Goal: Task Accomplishment & Management: Use online tool/utility

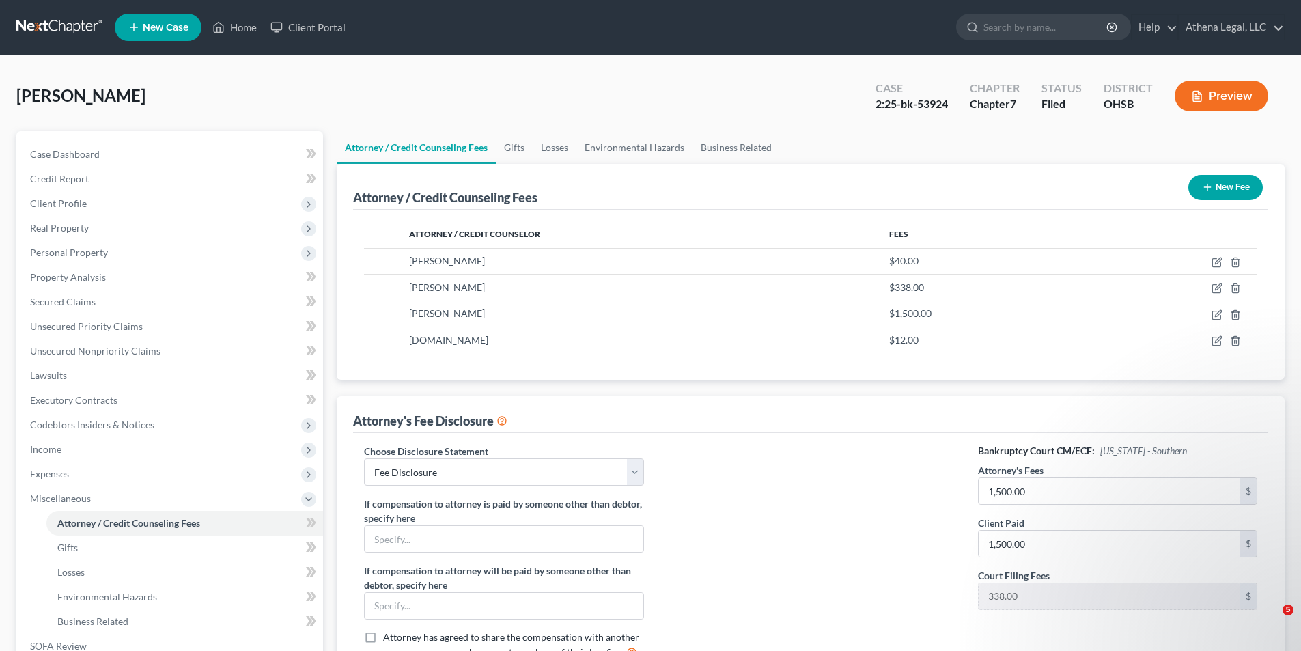
select select "1"
click at [1031, 32] on input "search" at bounding box center [1045, 26] width 125 height 25
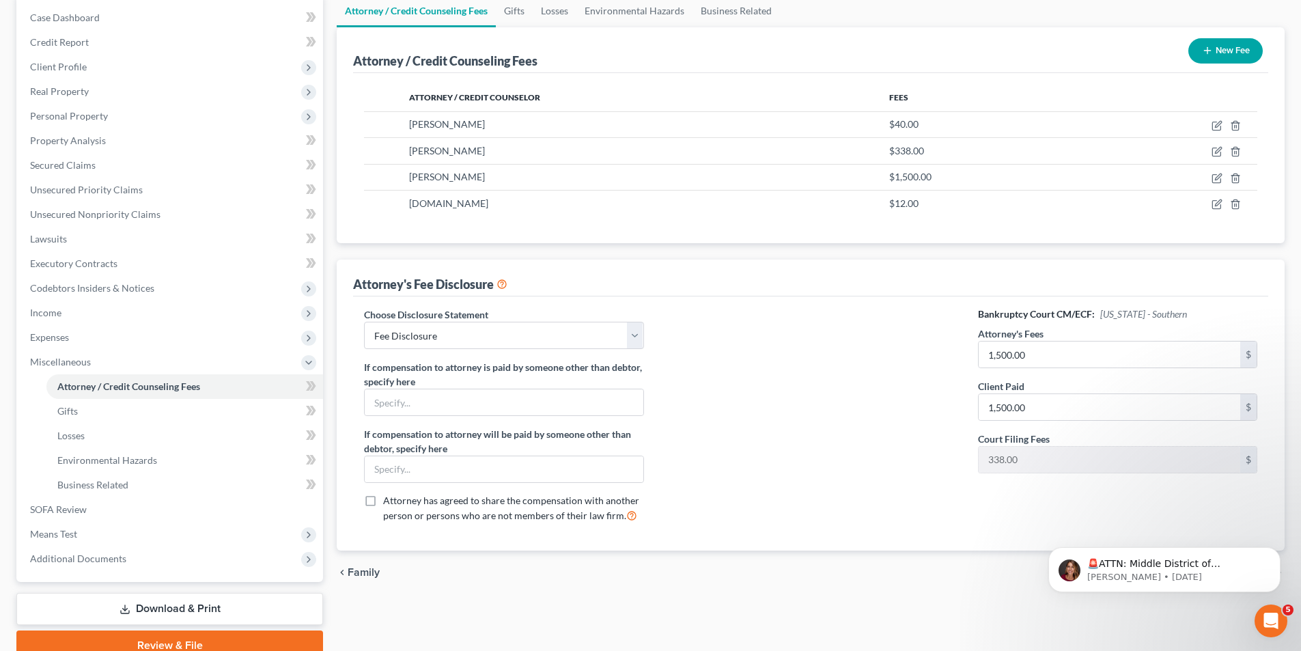
scroll to position [198, 0]
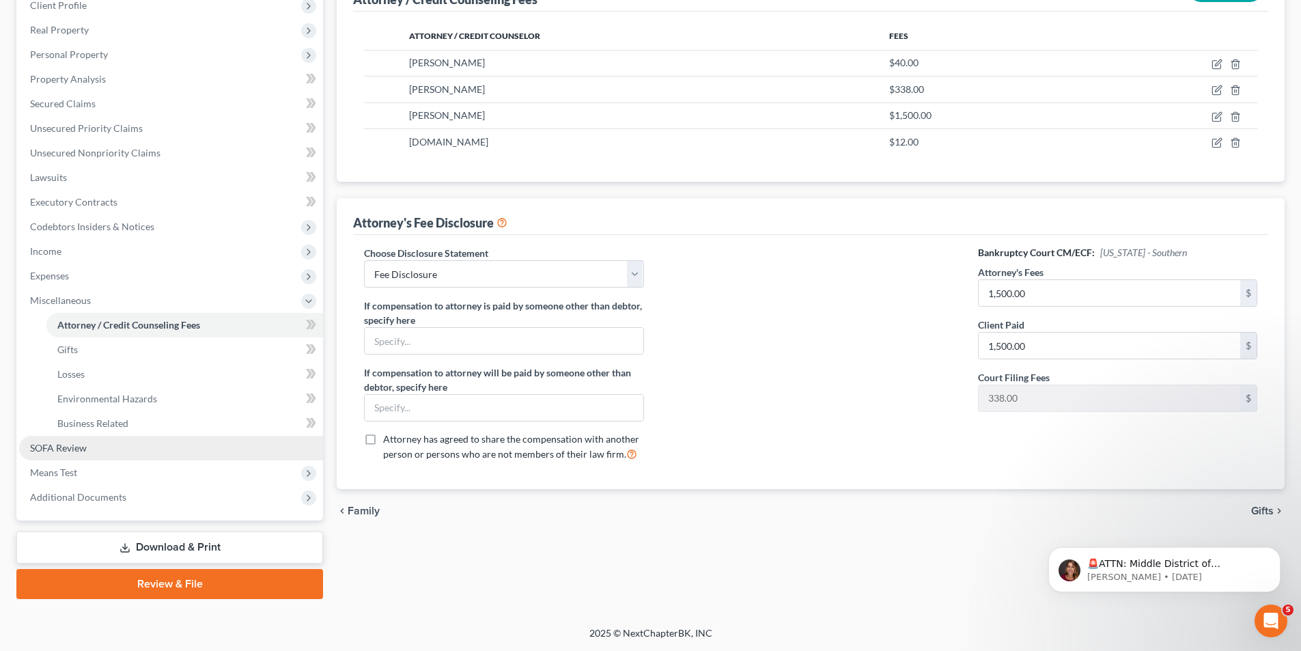
click at [53, 450] on span "SOFA Review" at bounding box center [58, 448] width 57 height 12
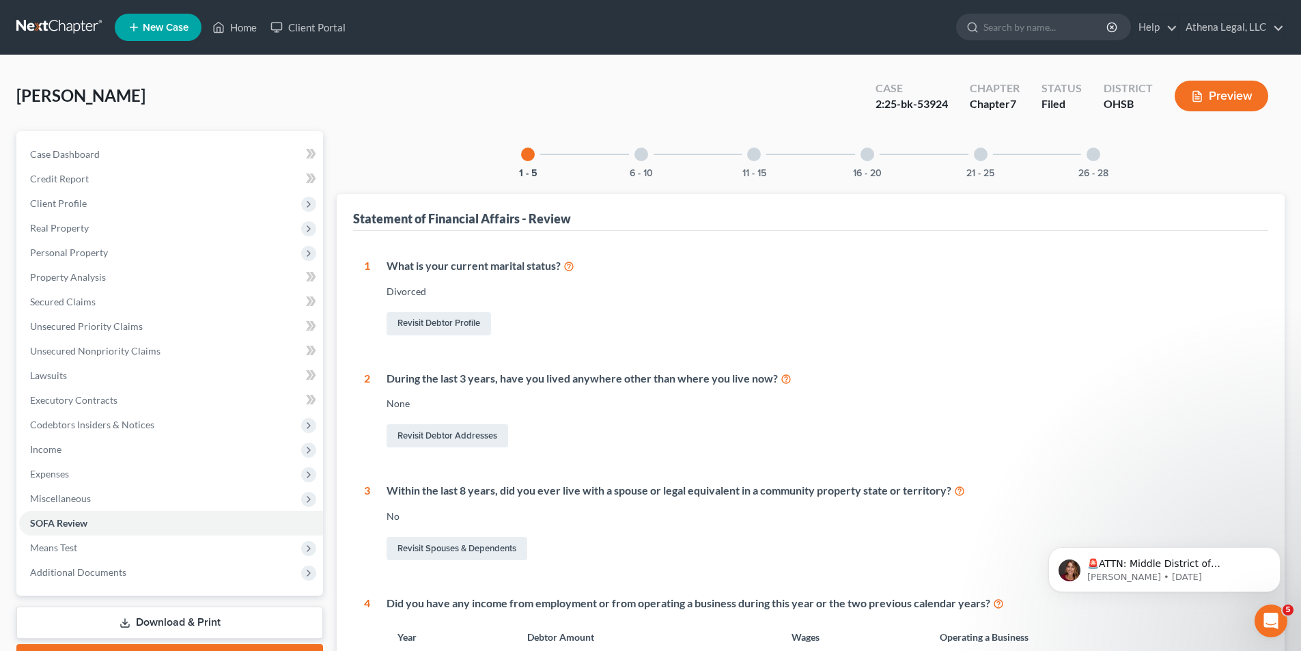
click at [640, 155] on div at bounding box center [641, 154] width 14 height 14
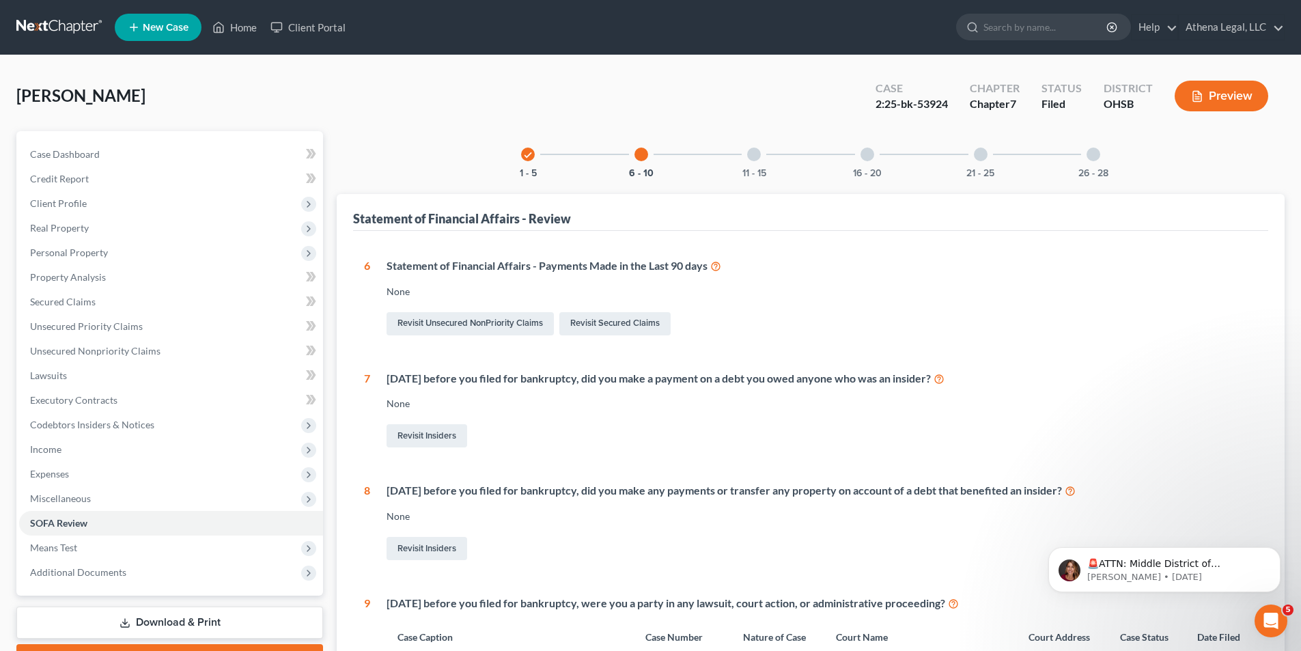
click at [520, 152] on div "check 1 - 5" at bounding box center [528, 154] width 46 height 46
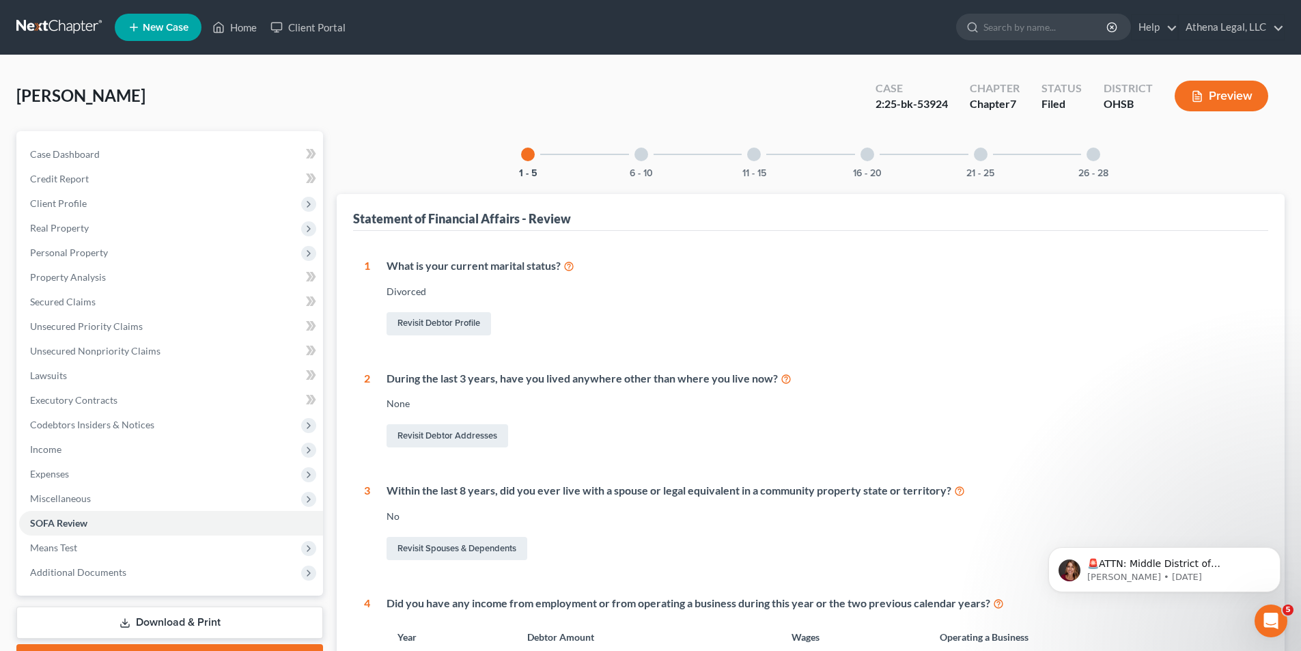
click at [643, 146] on div "6 - 10" at bounding box center [641, 154] width 46 height 46
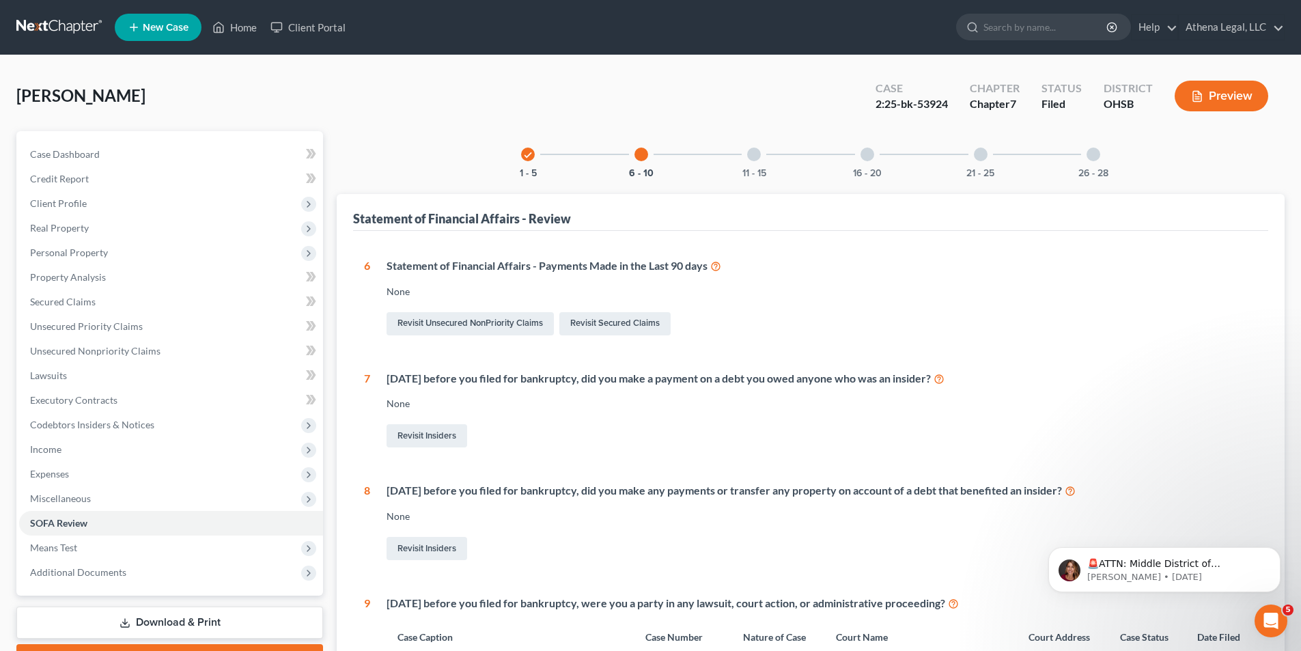
click at [752, 156] on div at bounding box center [754, 154] width 14 height 14
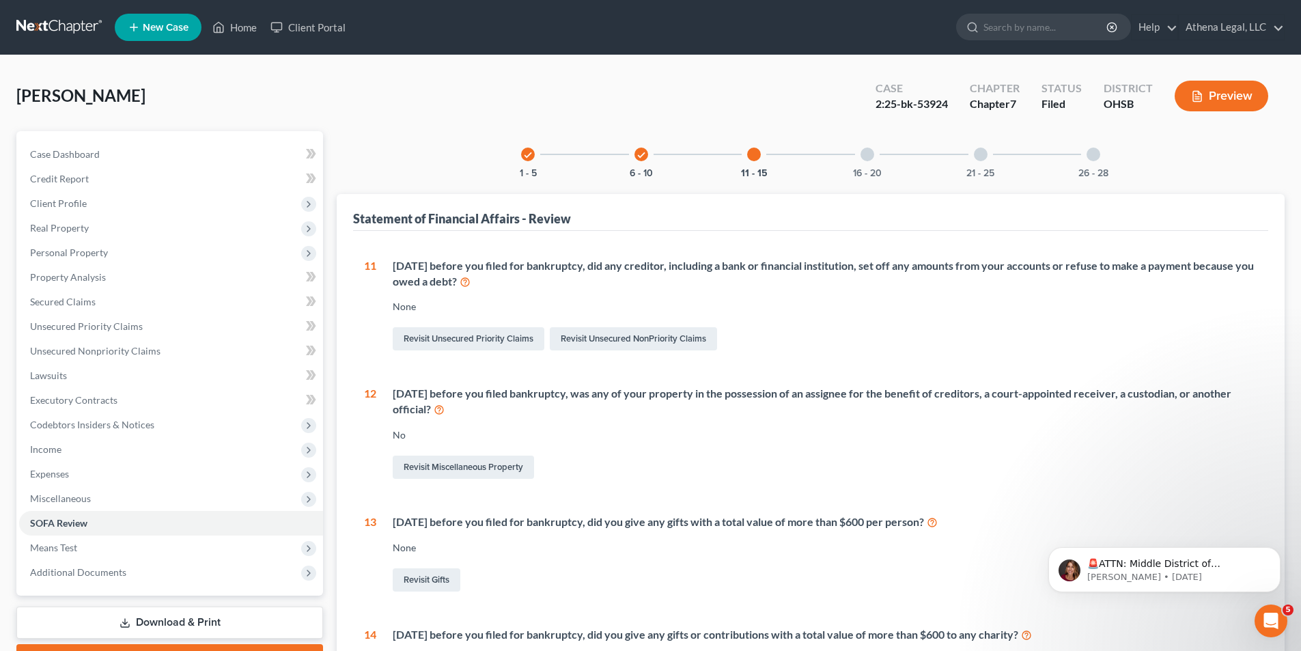
click at [865, 156] on div at bounding box center [867, 154] width 14 height 14
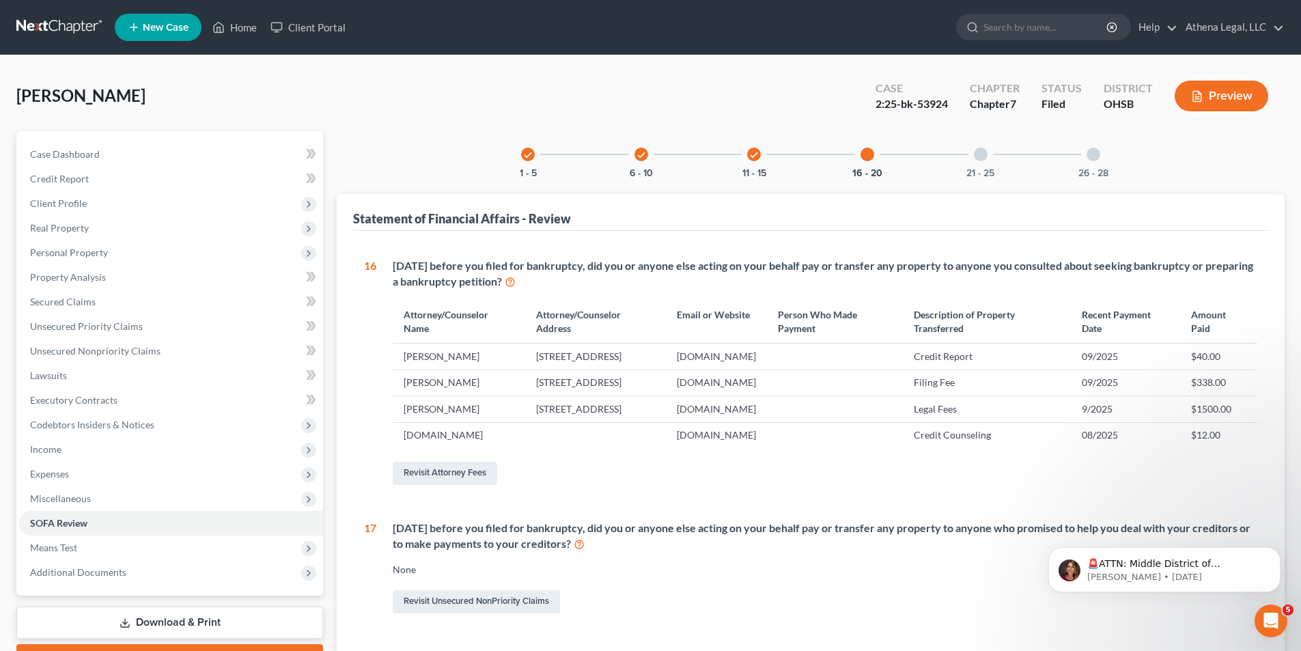
click at [976, 156] on div at bounding box center [981, 154] width 14 height 14
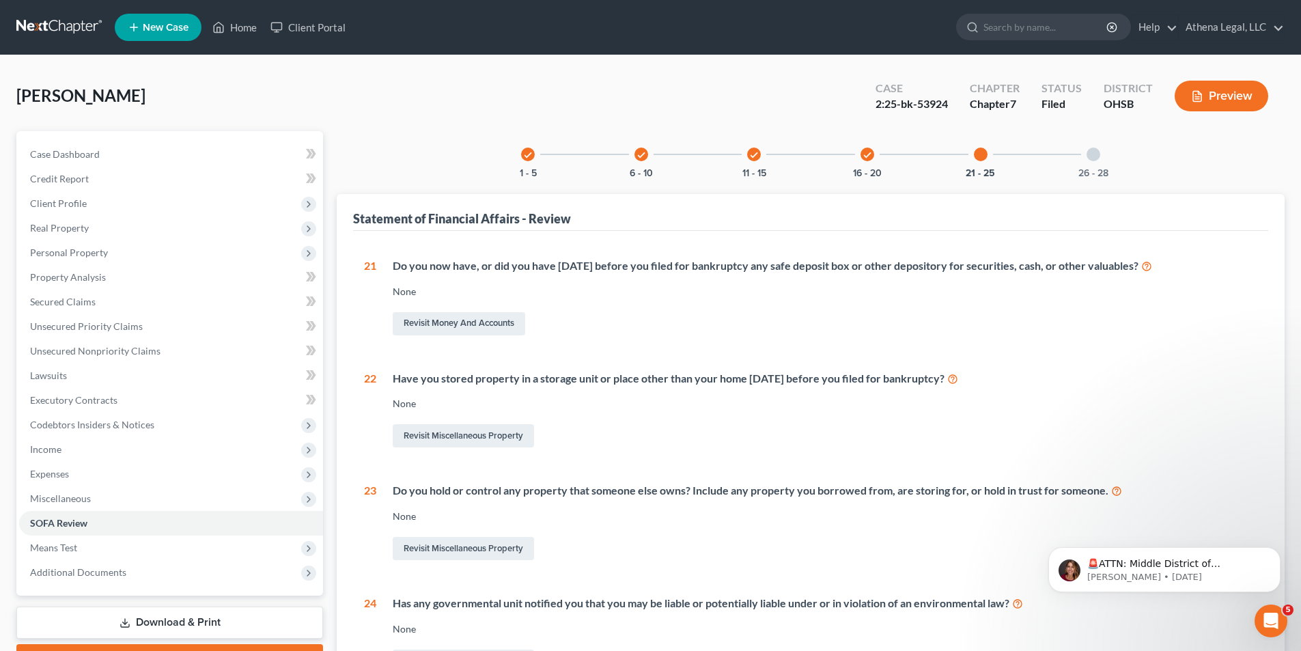
click at [1090, 154] on div at bounding box center [1093, 154] width 14 height 14
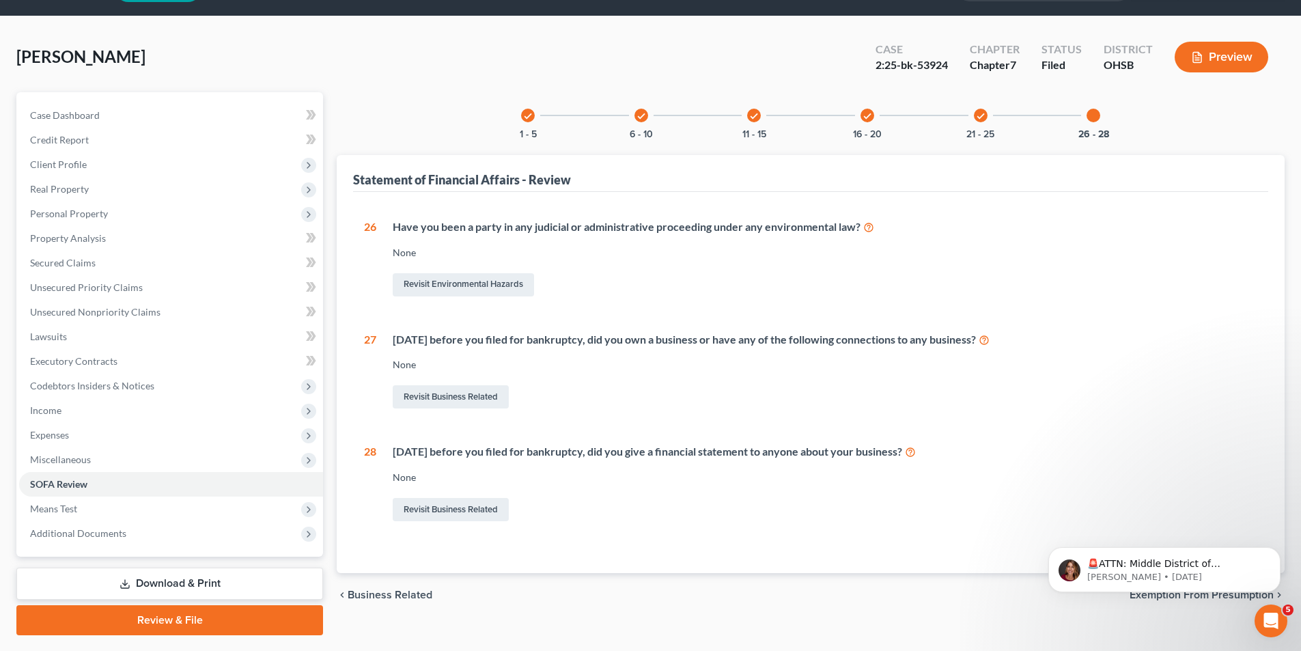
scroll to position [75, 0]
